Goal: Transaction & Acquisition: Download file/media

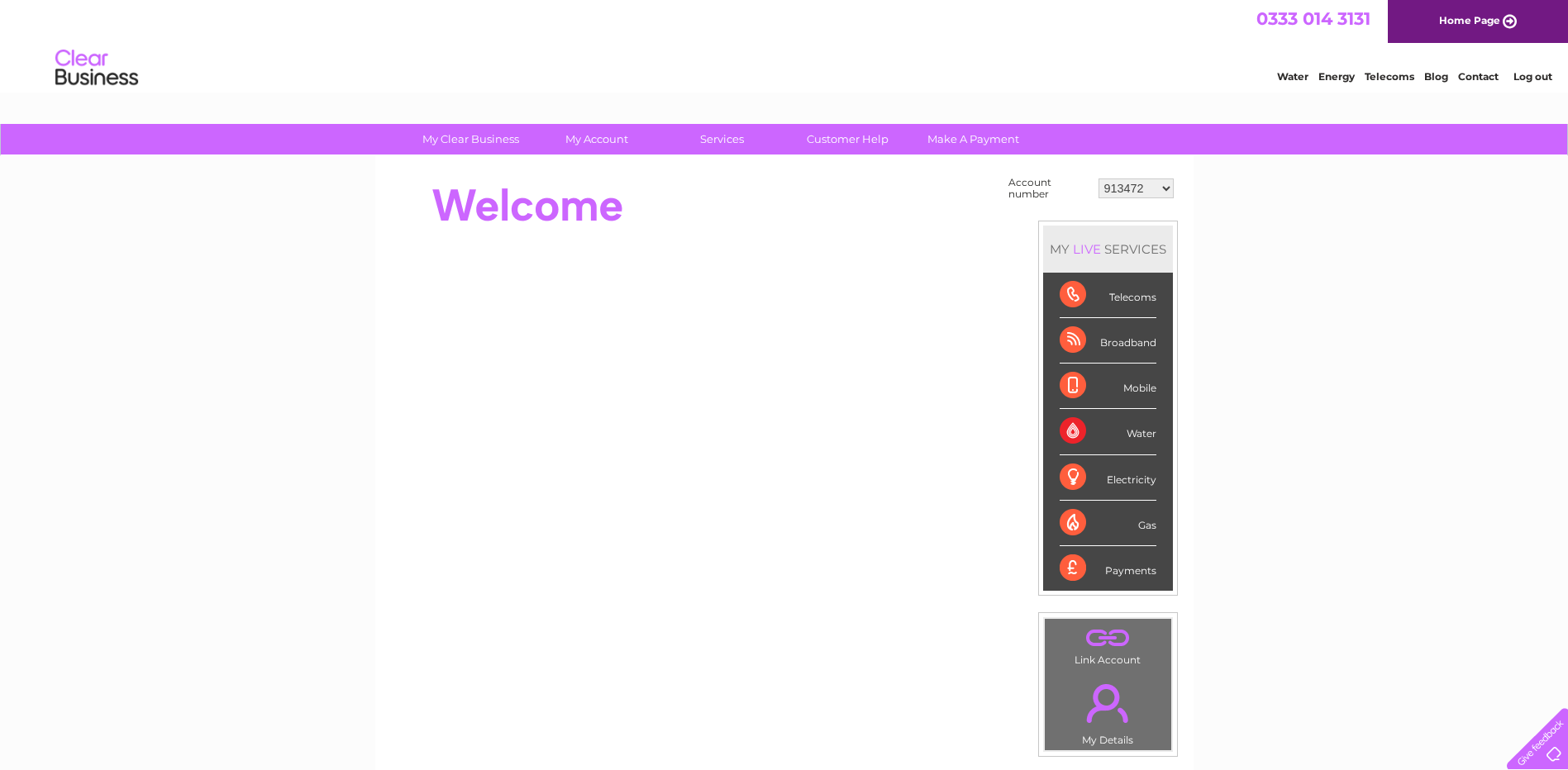
click at [1139, 194] on select "913472 913473 952249 30264287 30264289 30265480 30265483 30269433 30269456" at bounding box center [1135, 188] width 76 height 20
select select "30265483"
click at [1098, 179] on select "913472 913473 952249 30264287 30264289 30265480 30265483 30269433 30269456" at bounding box center [1135, 188] width 76 height 20
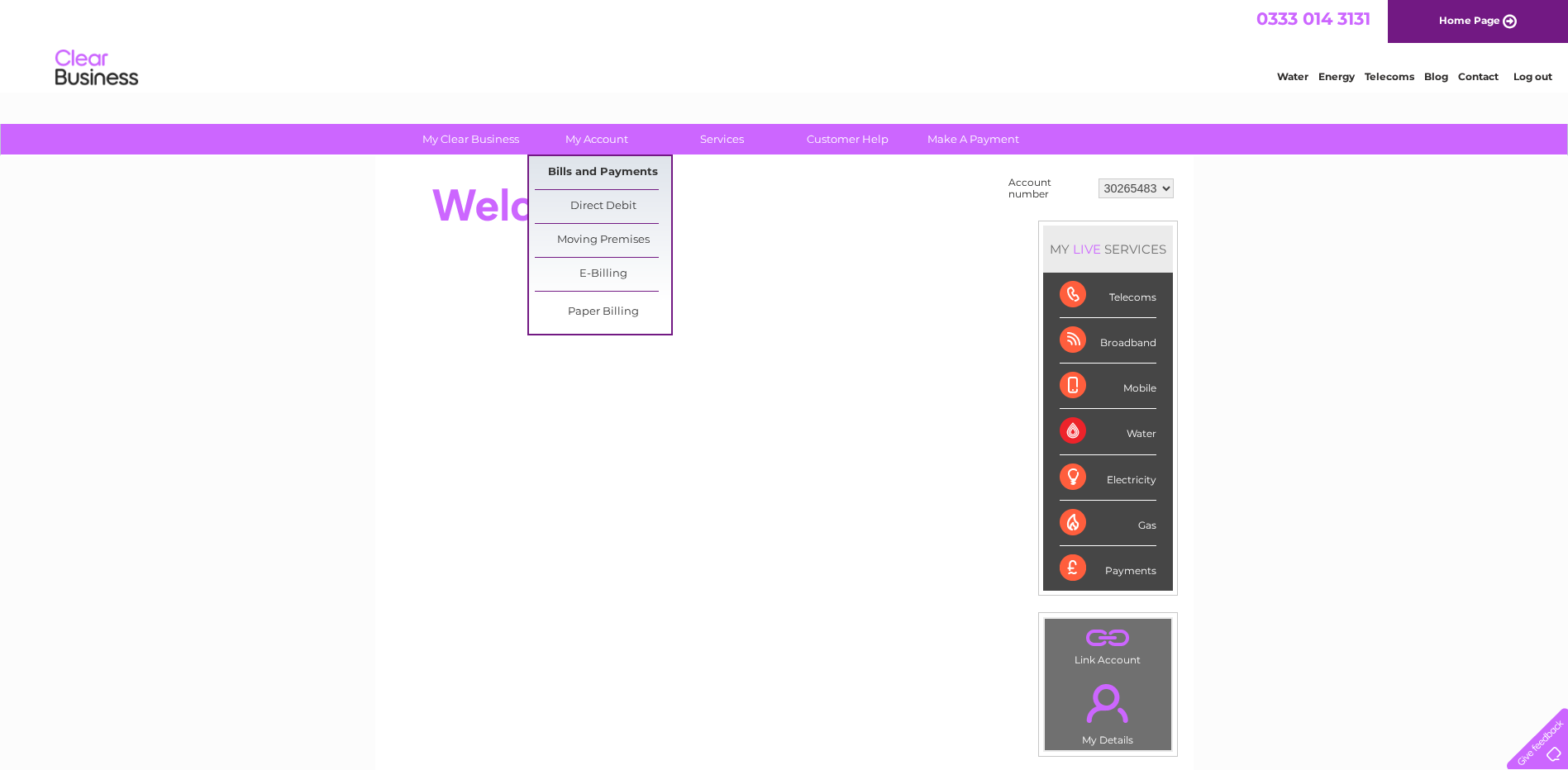
click at [599, 170] on link "Bills and Payments" at bounding box center [602, 173] width 136 height 33
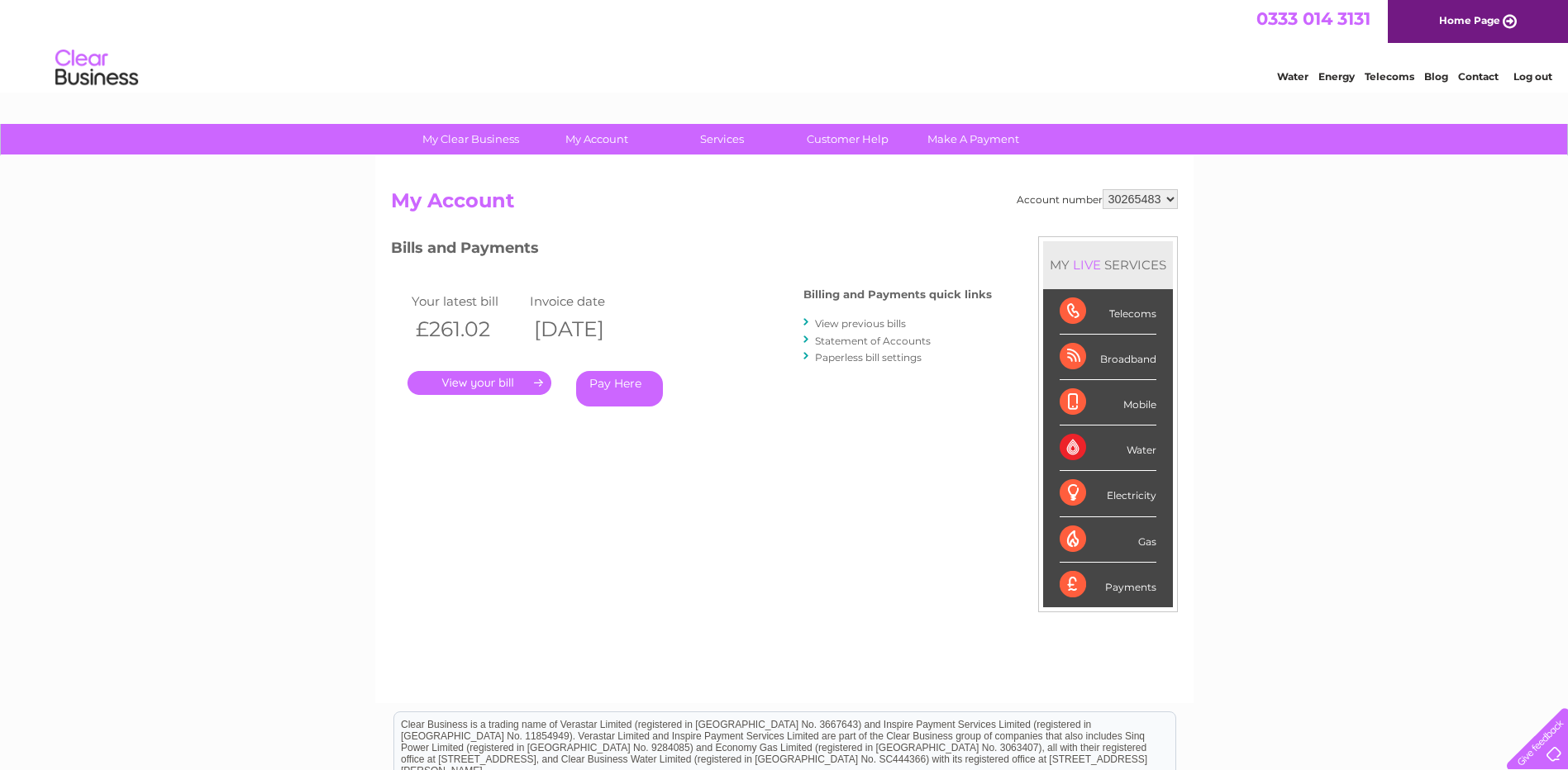
click at [505, 385] on link "." at bounding box center [479, 383] width 144 height 24
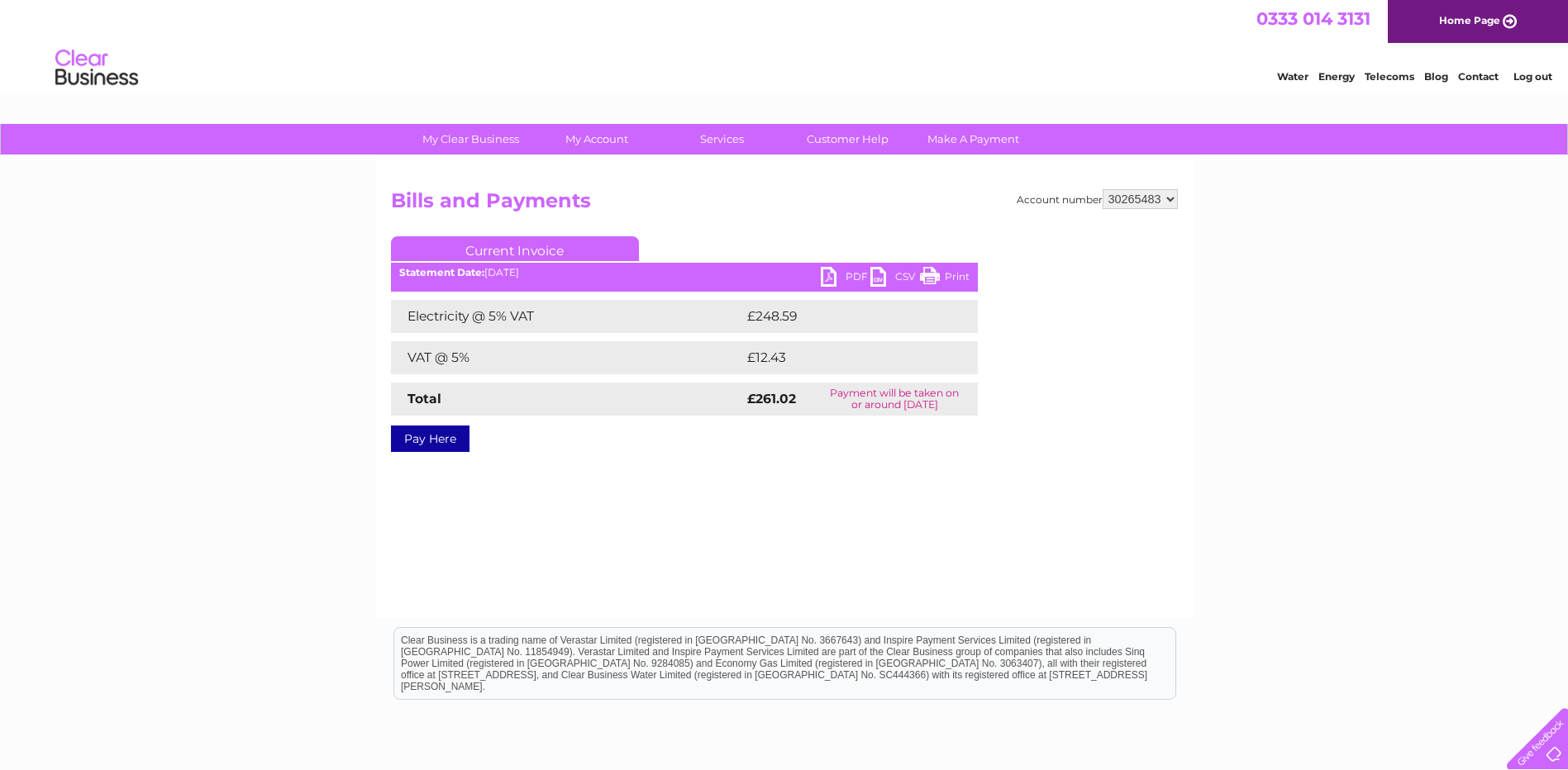
click at [849, 274] on link "PDF" at bounding box center [845, 279] width 50 height 24
click at [1149, 196] on select "913472 913473 952249 30264287 30264289 30265480 30265483 30269433 30269456" at bounding box center [1140, 199] width 76 height 20
select select "30265480"
click at [1103, 189] on select "913472 913473 952249 30264287 30264289 30265480 30265483 30269433 30269456" at bounding box center [1140, 199] width 76 height 20
click at [851, 276] on link "PDF" at bounding box center [845, 279] width 50 height 24
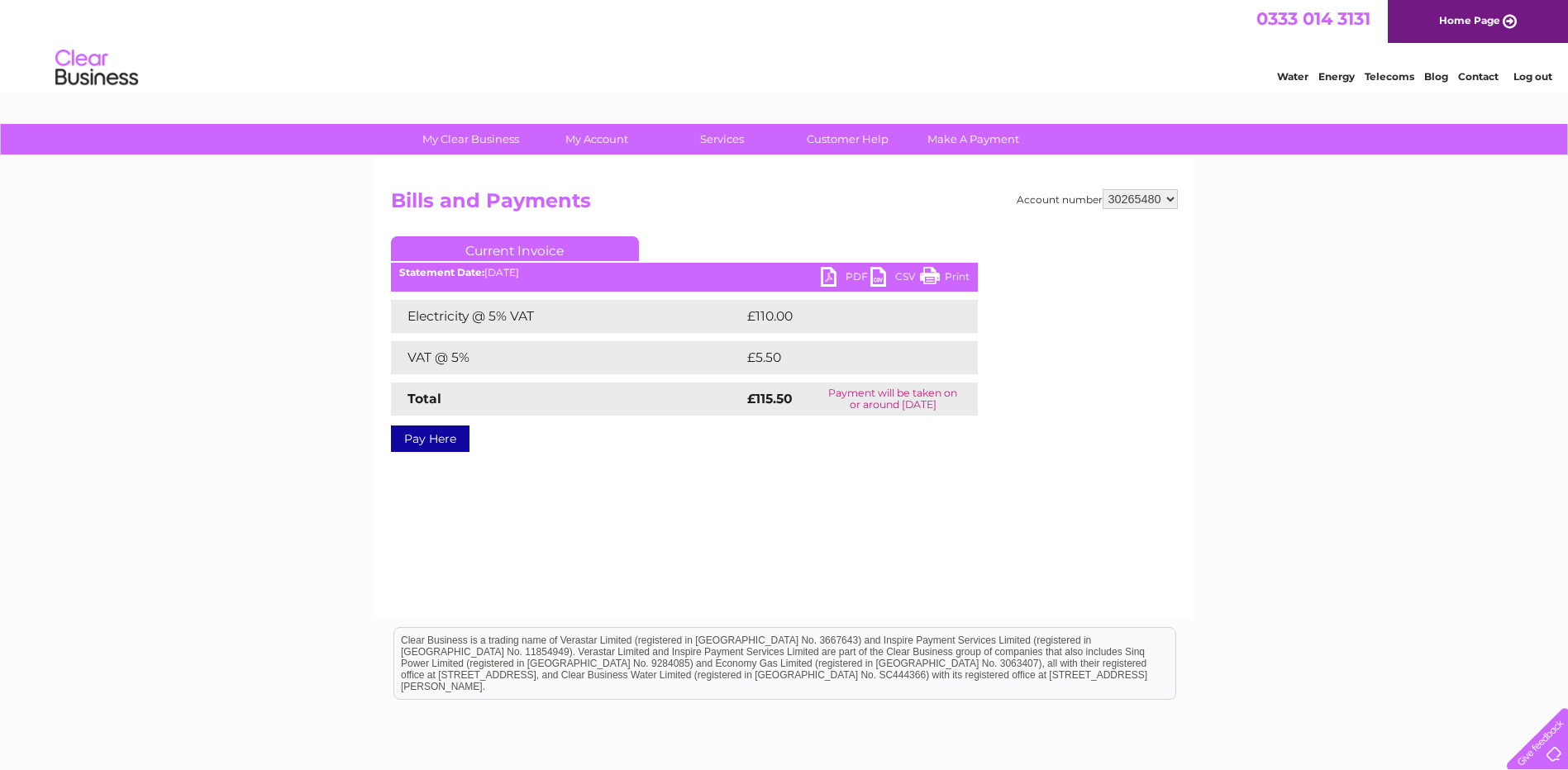
click at [1169, 204] on select "913472 913473 952249 30264287 30264289 30265480 30265483 30269433 30269456" at bounding box center [1140, 199] width 76 height 20
select select "30265483"
click at [1103, 189] on select "913472 913473 952249 30264287 30264289 30265480 30265483 30269433 30269456" at bounding box center [1140, 199] width 76 height 20
drag, startPoint x: 0, startPoint y: 0, endPoint x: 1151, endPoint y: 203, distance: 1168.8
click at [1151, 203] on select "913472 913473 952249 30264287 30264289 30265480 30265483 30269433 30269456" at bounding box center [1140, 199] width 76 height 20
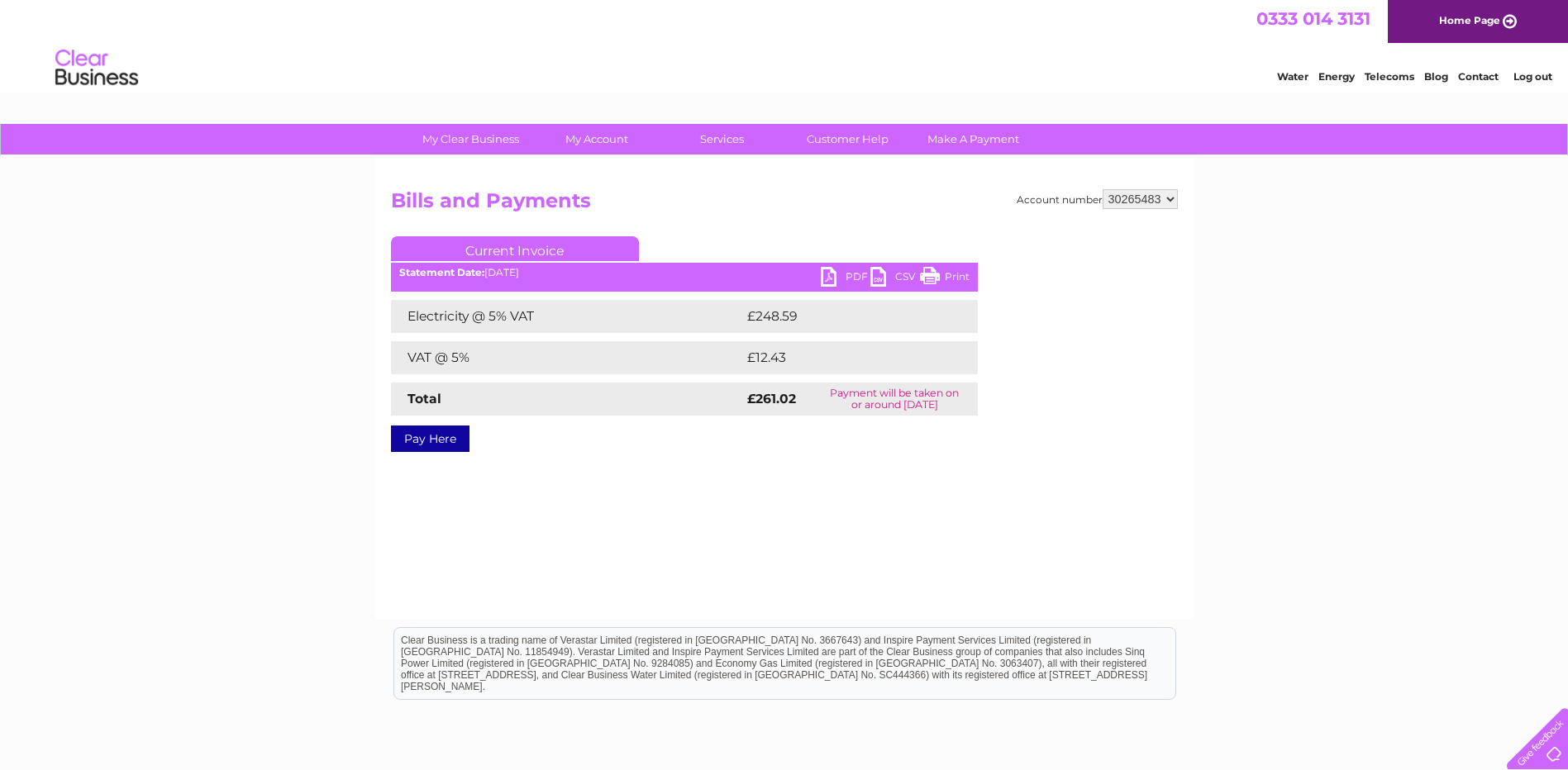
select select "30269433"
click at [1103, 189] on select "913472 913473 952249 30264287 30264289 30265480 30265483 30269433 30269456" at bounding box center [1140, 199] width 76 height 20
click at [1161, 192] on select "913472 913473 952249 30264287 30264289 30265480 30265483 30269433 30269456" at bounding box center [1140, 199] width 76 height 20
click at [1103, 189] on select "913472 913473 952249 30264287 30264289 30265480 30265483 30269433 30269456" at bounding box center [1140, 199] width 76 height 20
click at [1161, 194] on select "913472 913473 952249 30264287 30264289 30265480 30265483 30269433 30269456" at bounding box center [1140, 199] width 76 height 20
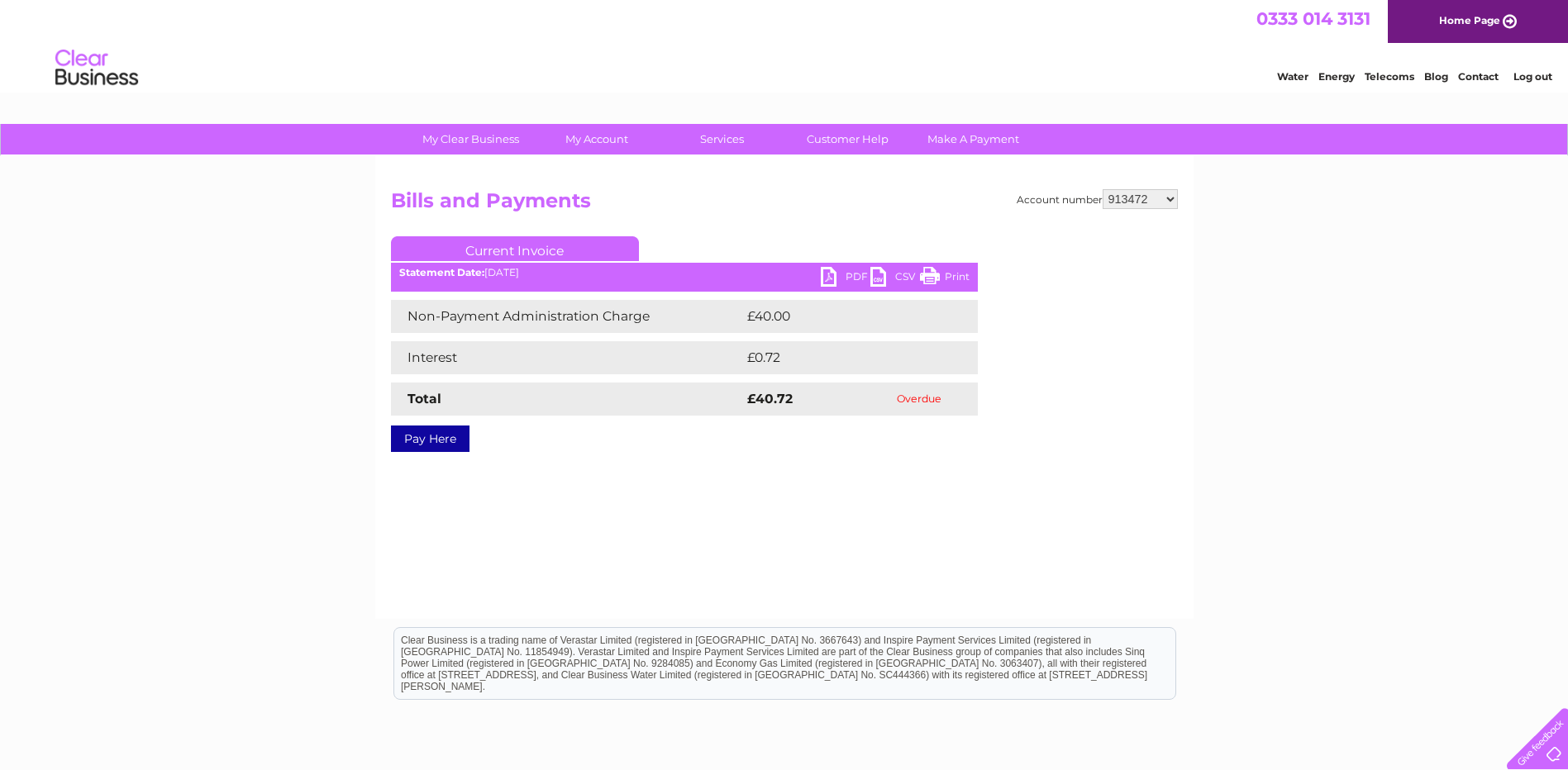
click at [1103, 189] on select "913472 913473 952249 30264287 30264289 30265480 30265483 30269433 30269456" at bounding box center [1140, 199] width 76 height 20
click at [1162, 201] on select "913472 913473 952249 30264287 30264289 30265480 30265483 30269433 30269456" at bounding box center [1140, 199] width 76 height 20
click at [1103, 189] on select "913472 913473 952249 30264287 30264289 30265480 30265483 30269433 30269456" at bounding box center [1140, 199] width 76 height 20
click at [1167, 195] on select "913472 913473 952249 30264287 30264289 30265480 30265483 30269433 30269456" at bounding box center [1140, 199] width 76 height 20
select select "952249"
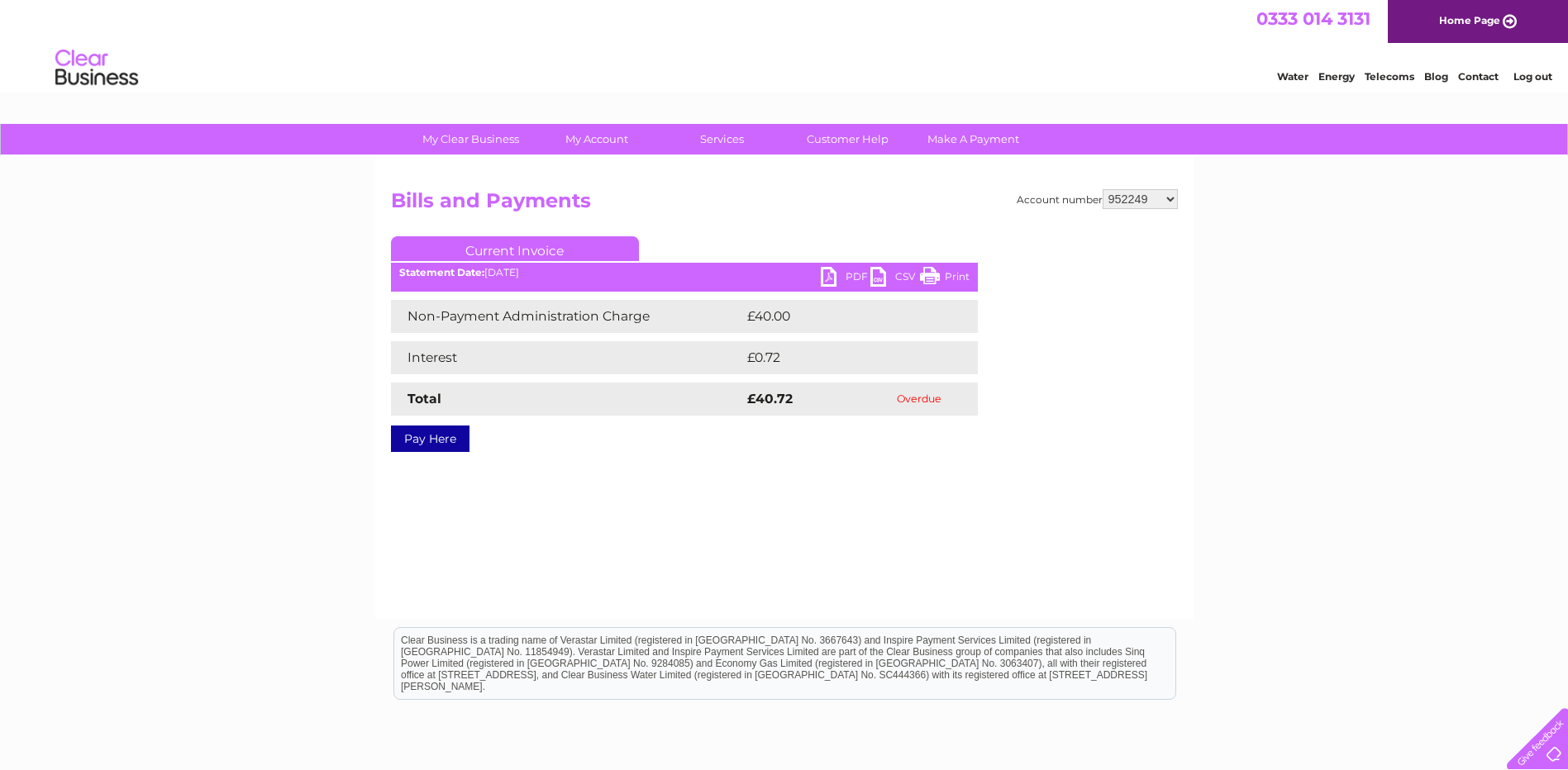
click at [1103, 189] on select "913472 913473 952249 30264287 30264289 30265480 30265483 30269433 30269456" at bounding box center [1140, 199] width 76 height 20
click at [1172, 202] on select "913472 913473 952249 30264287 30264289 30265480 30265483 30269433 30269456" at bounding box center [1140, 199] width 76 height 20
select select "30264287"
click at [1103, 189] on select "913472 913473 952249 30264287 30264289 30265480 30265483 30269433 30269456" at bounding box center [1140, 199] width 76 height 20
click at [1161, 202] on select "913472 913473 952249 30264287 30264289 30265480 30265483 30269433 30269456" at bounding box center [1140, 199] width 76 height 20
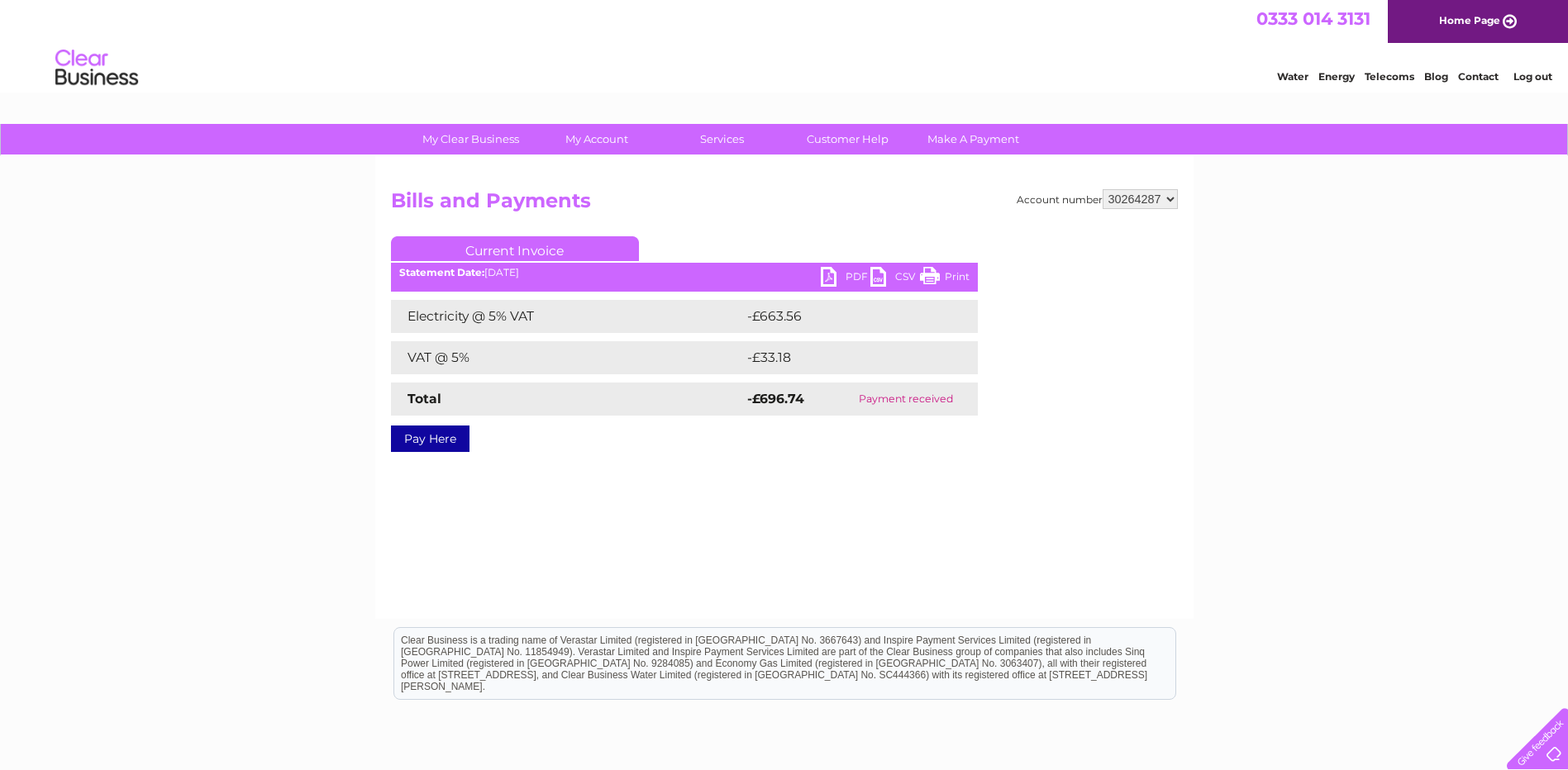
select select "30264289"
click at [1103, 189] on select "913472 913473 952249 30264287 30264289 30265480 30265483 30269433 30269456" at bounding box center [1140, 199] width 76 height 20
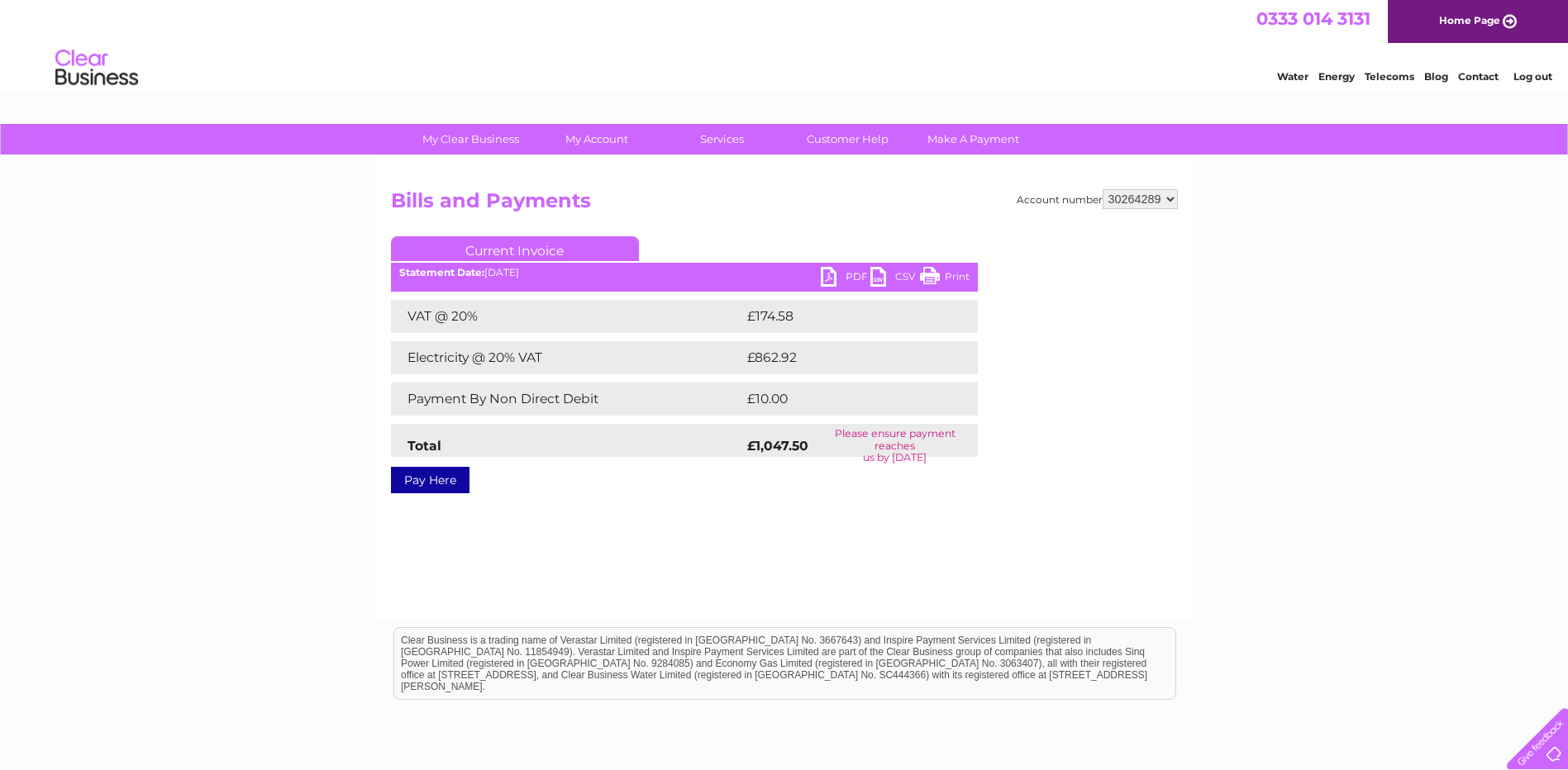
click at [858, 275] on link "PDF" at bounding box center [845, 279] width 50 height 24
